Goal: Find specific page/section: Find specific page/section

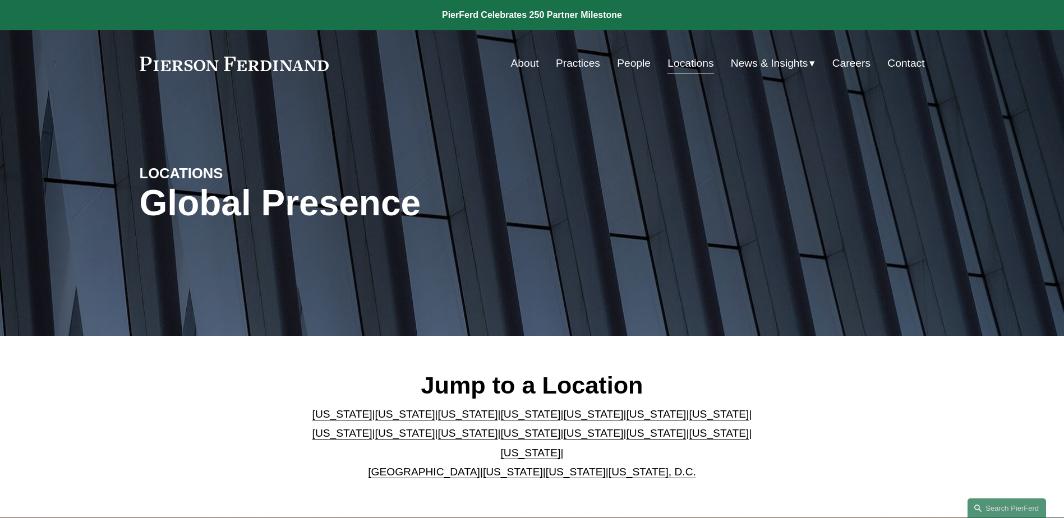
click at [637, 66] on link "People" at bounding box center [634, 63] width 34 height 21
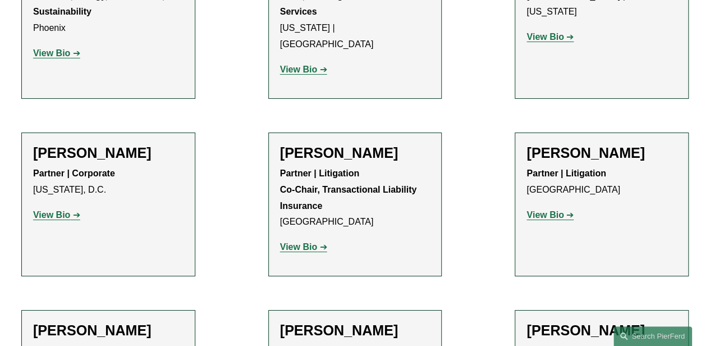
scroll to position [3234, 0]
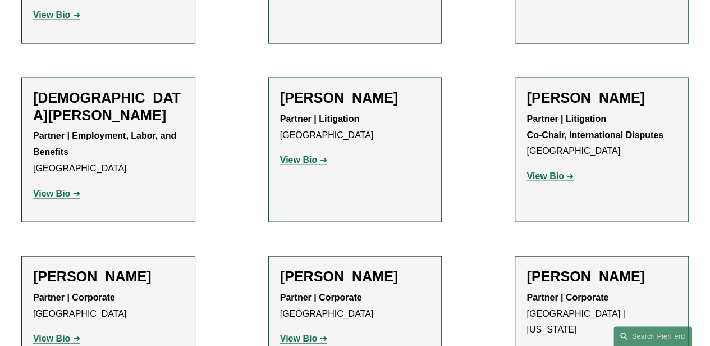
drag, startPoint x: 545, startPoint y: 241, endPoint x: 475, endPoint y: 221, distance: 73.0
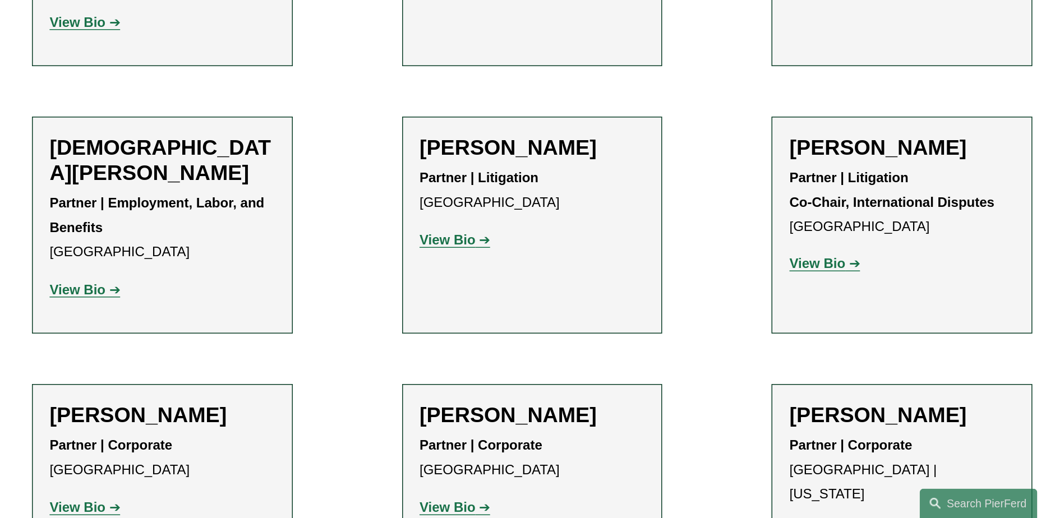
scroll to position [3133, 0]
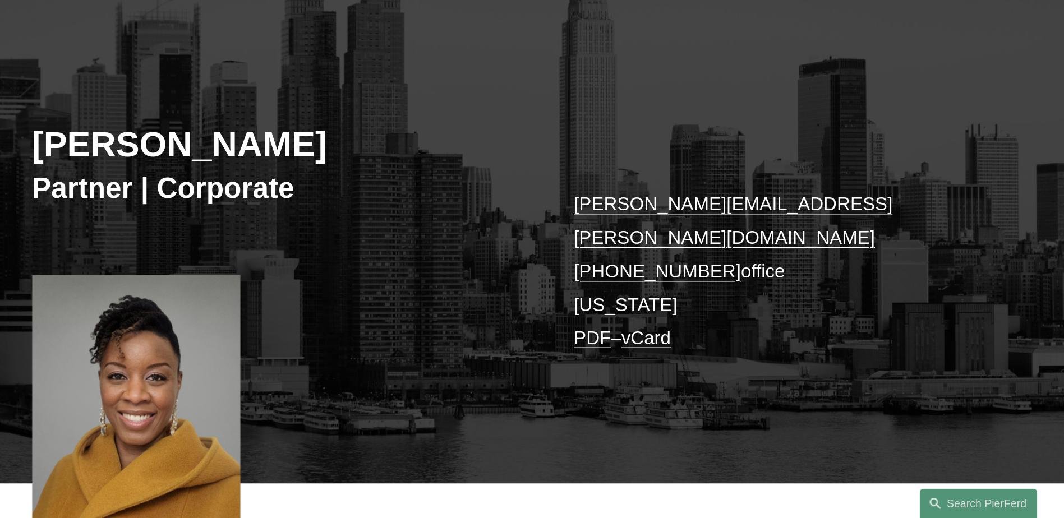
scroll to position [94, 0]
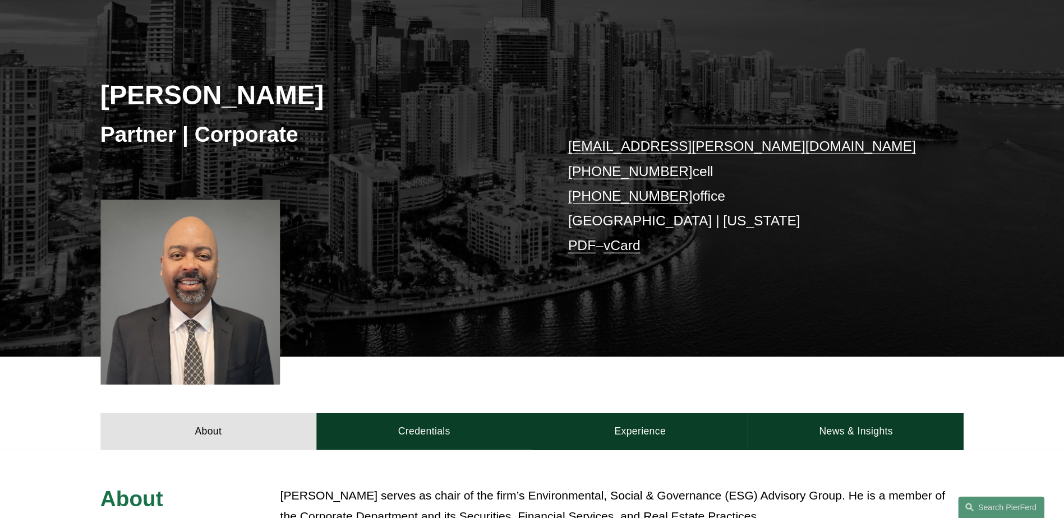
scroll to position [122, 0]
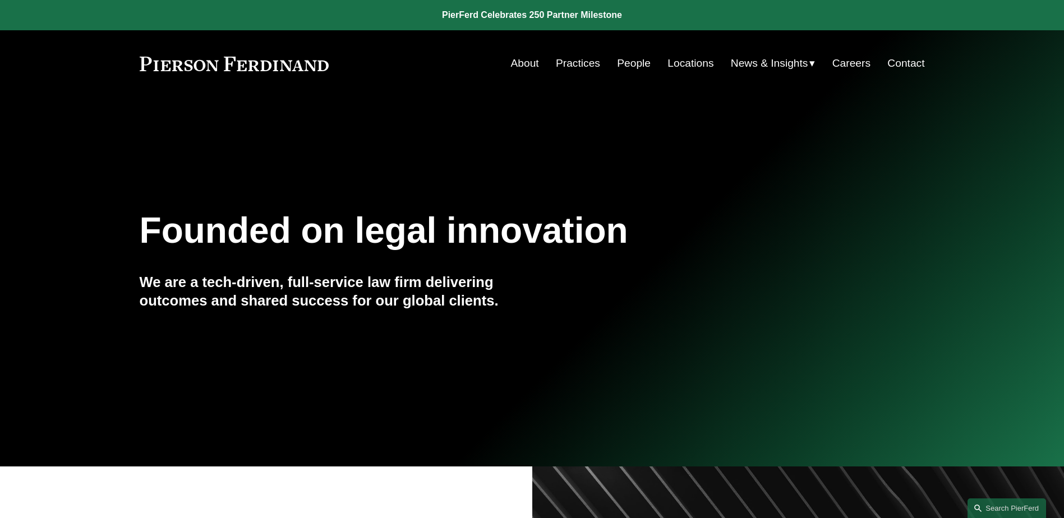
click at [628, 64] on link "People" at bounding box center [634, 63] width 34 height 21
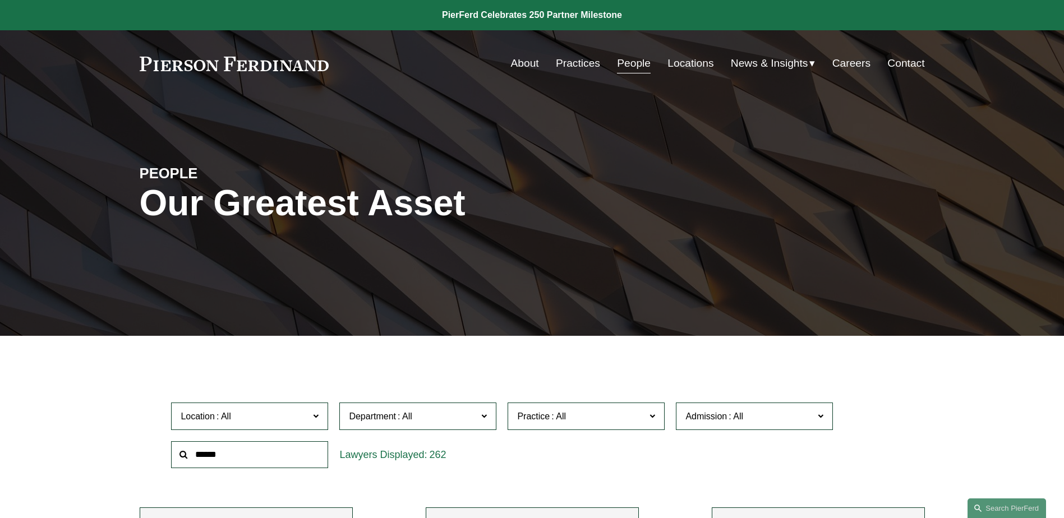
scroll to position [4360, 0]
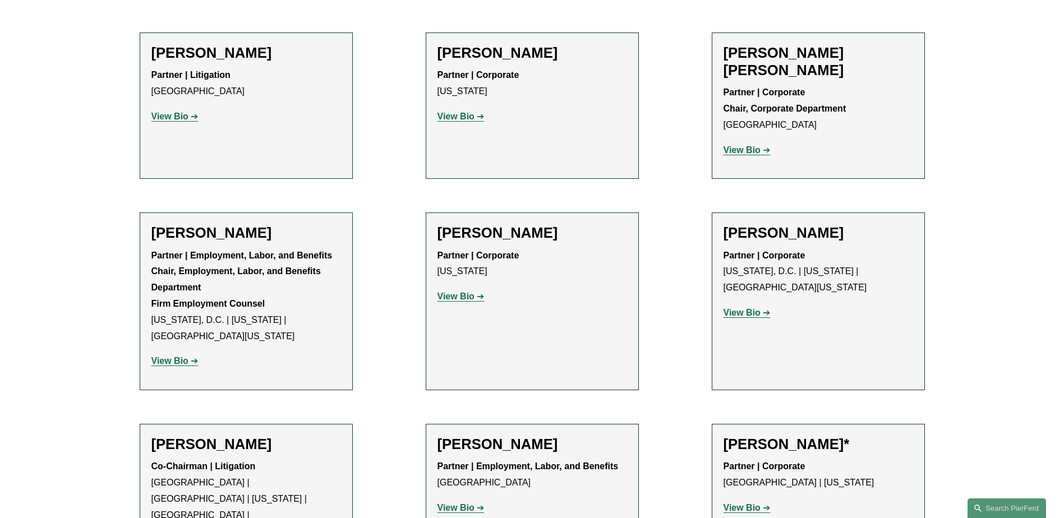
click at [738, 503] on strong "View Bio" at bounding box center [742, 508] width 37 height 10
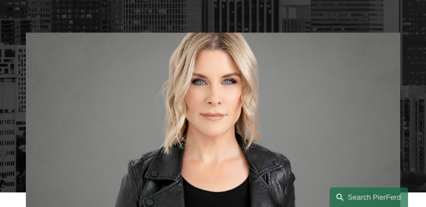
scroll to position [314, 0]
